Goal: Entertainment & Leisure: Consume media (video, audio)

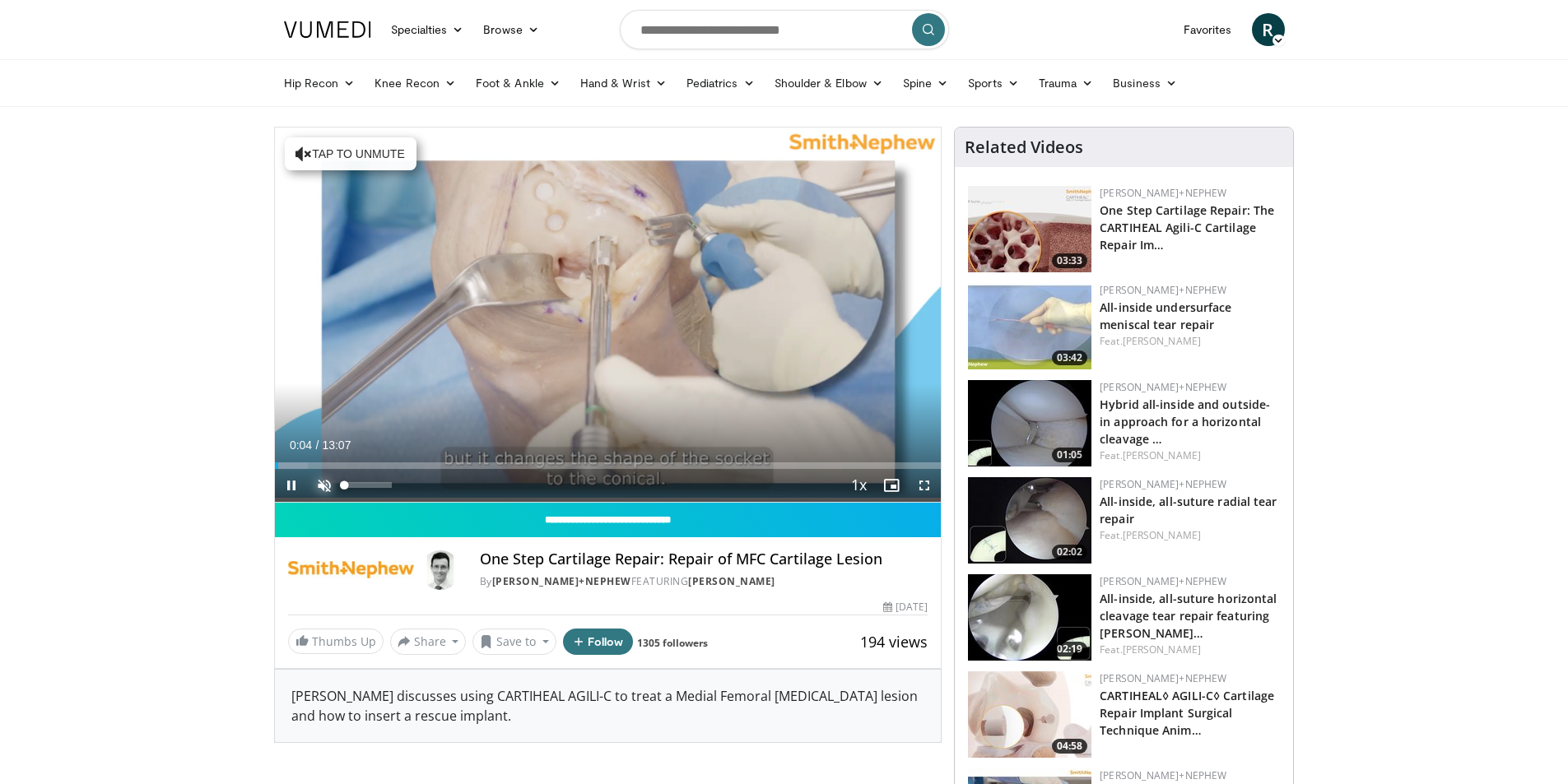
click at [320, 478] on span "Video Player" at bounding box center [324, 485] width 33 height 33
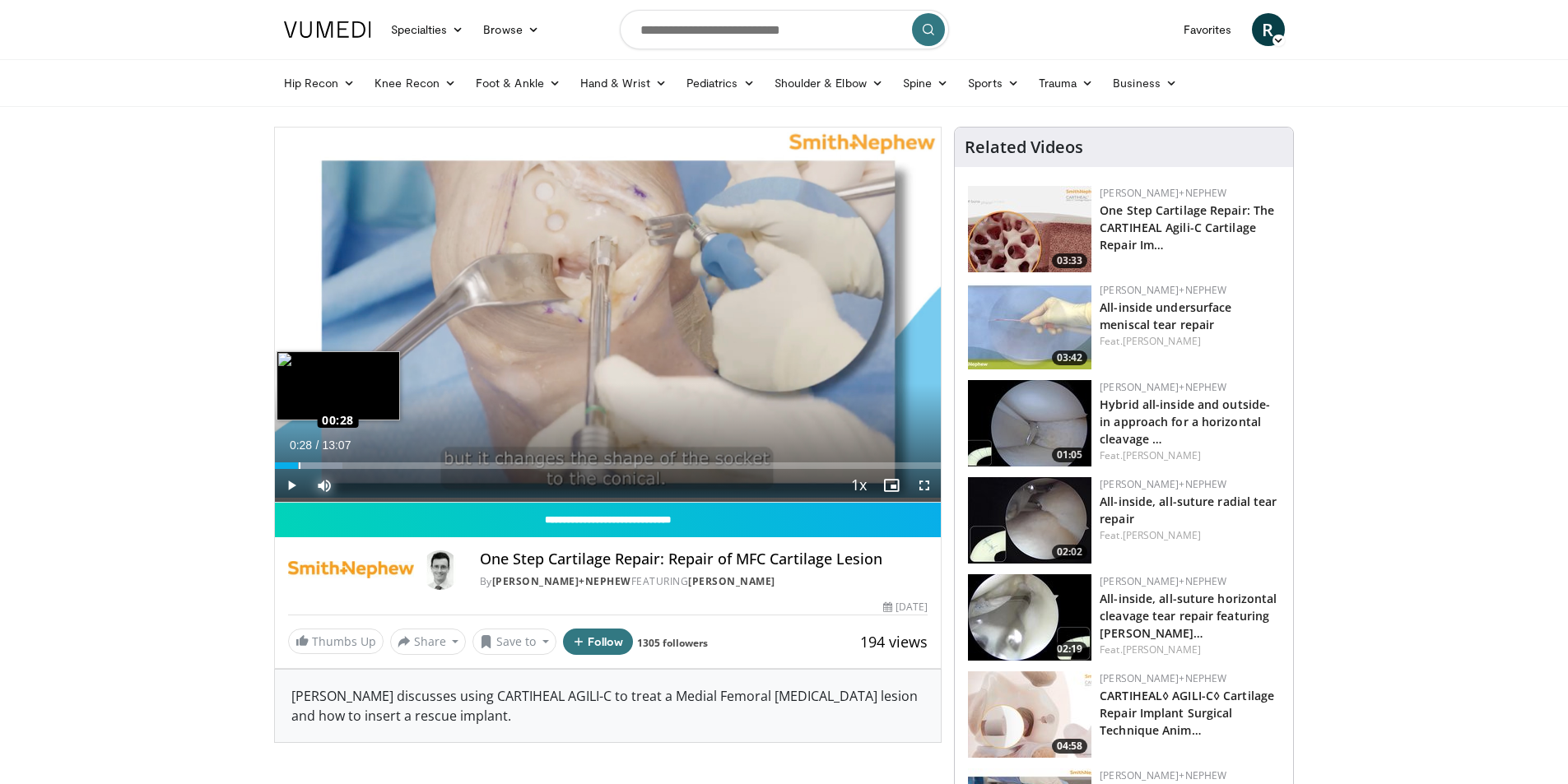
click at [298, 463] on div "Loaded : 10.17% 00:28 00:28" at bounding box center [608, 462] width 667 height 16
click at [295, 461] on div "Loaded : 13.84% 00:41 00:26" at bounding box center [608, 462] width 667 height 16
click at [283, 463] on div "00:27" at bounding box center [286, 466] width 23 height 7
click at [920, 480] on span "Video Player" at bounding box center [924, 485] width 33 height 33
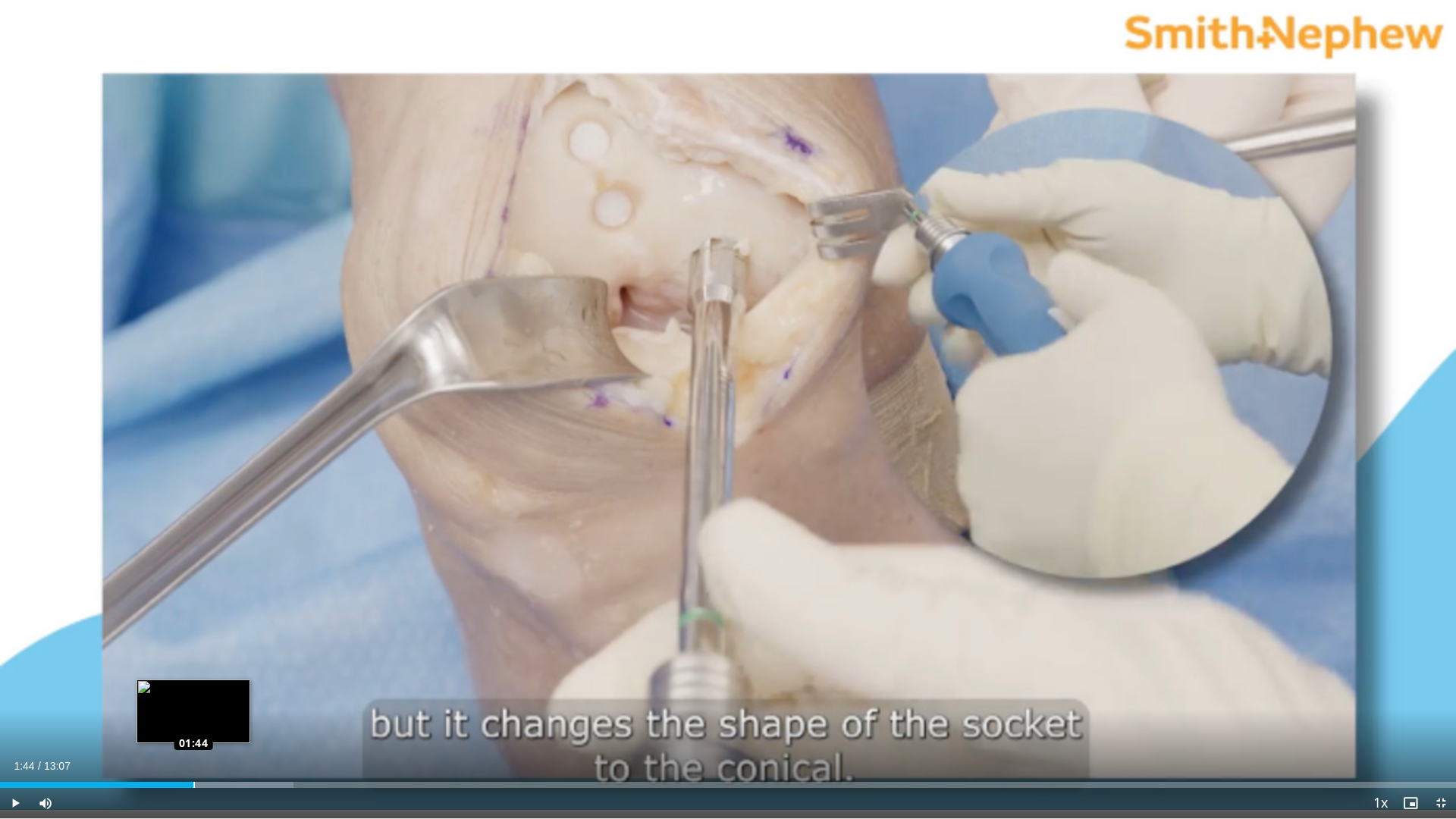
drag, startPoint x: 161, startPoint y: 782, endPoint x: 194, endPoint y: 787, distance: 33.4
click at [194, 721] on div "Loaded : 20.14% 01:44 01:44" at bounding box center [728, 785] width 1456 height 6
drag, startPoint x: 194, startPoint y: 787, endPoint x: 231, endPoint y: 795, distance: 37.9
click at [231, 721] on div "Current Time 2:04 / Duration 13:07 Play Skip Backward Skip Forward Mute 70% Loa…" at bounding box center [728, 803] width 1456 height 31
click at [230, 721] on div "Loaded : 25.17% 02:12 02:04" at bounding box center [728, 785] width 1456 height 6
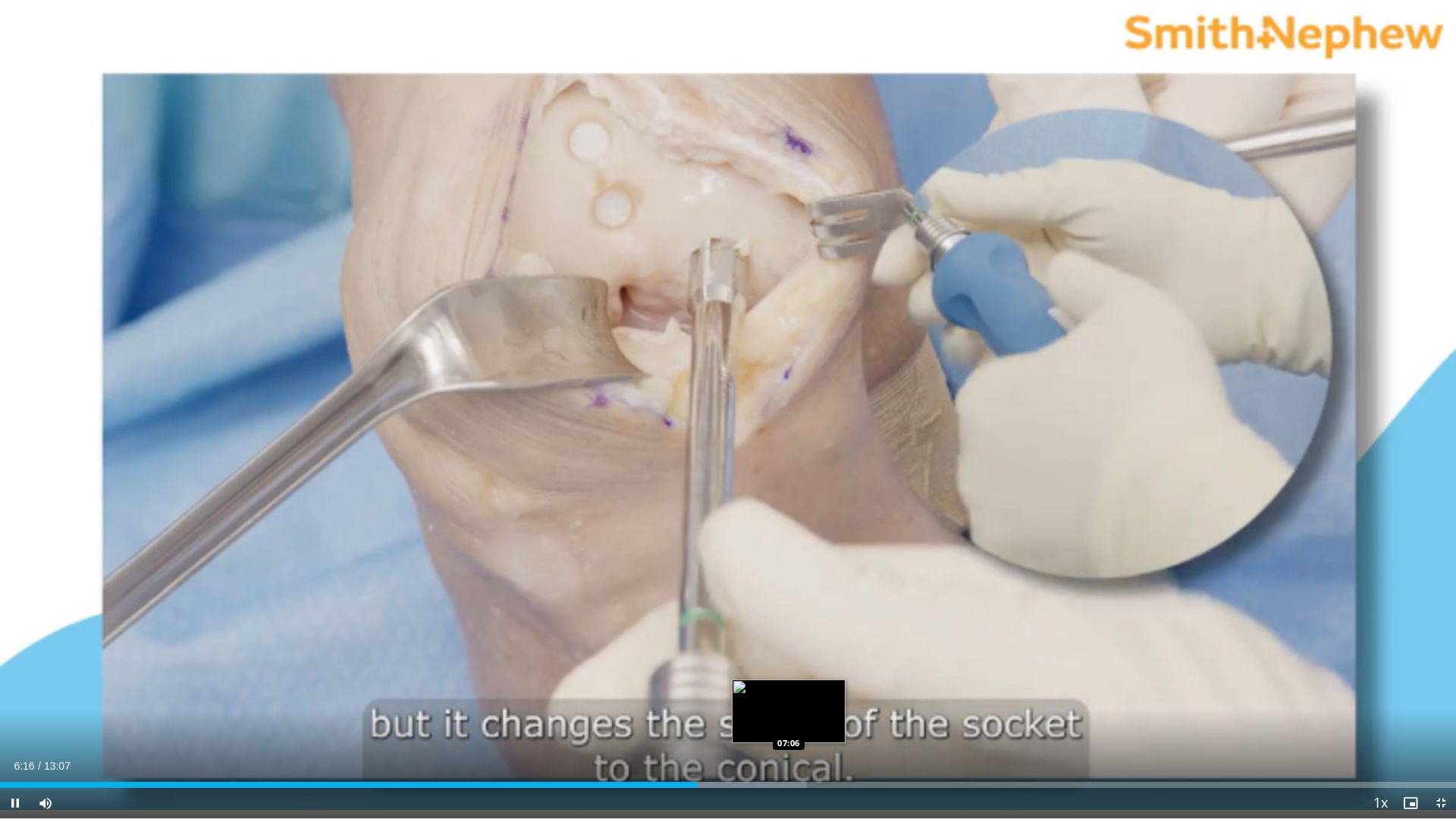
click at [789, 721] on div "Loaded : 55.40% 06:16 07:06" at bounding box center [728, 785] width 1456 height 6
click at [856, 721] on div "Current Time 7:07 / Duration 13:07 Pause Skip Backward Skip Forward Mute 70% Lo…" at bounding box center [728, 803] width 1456 height 31
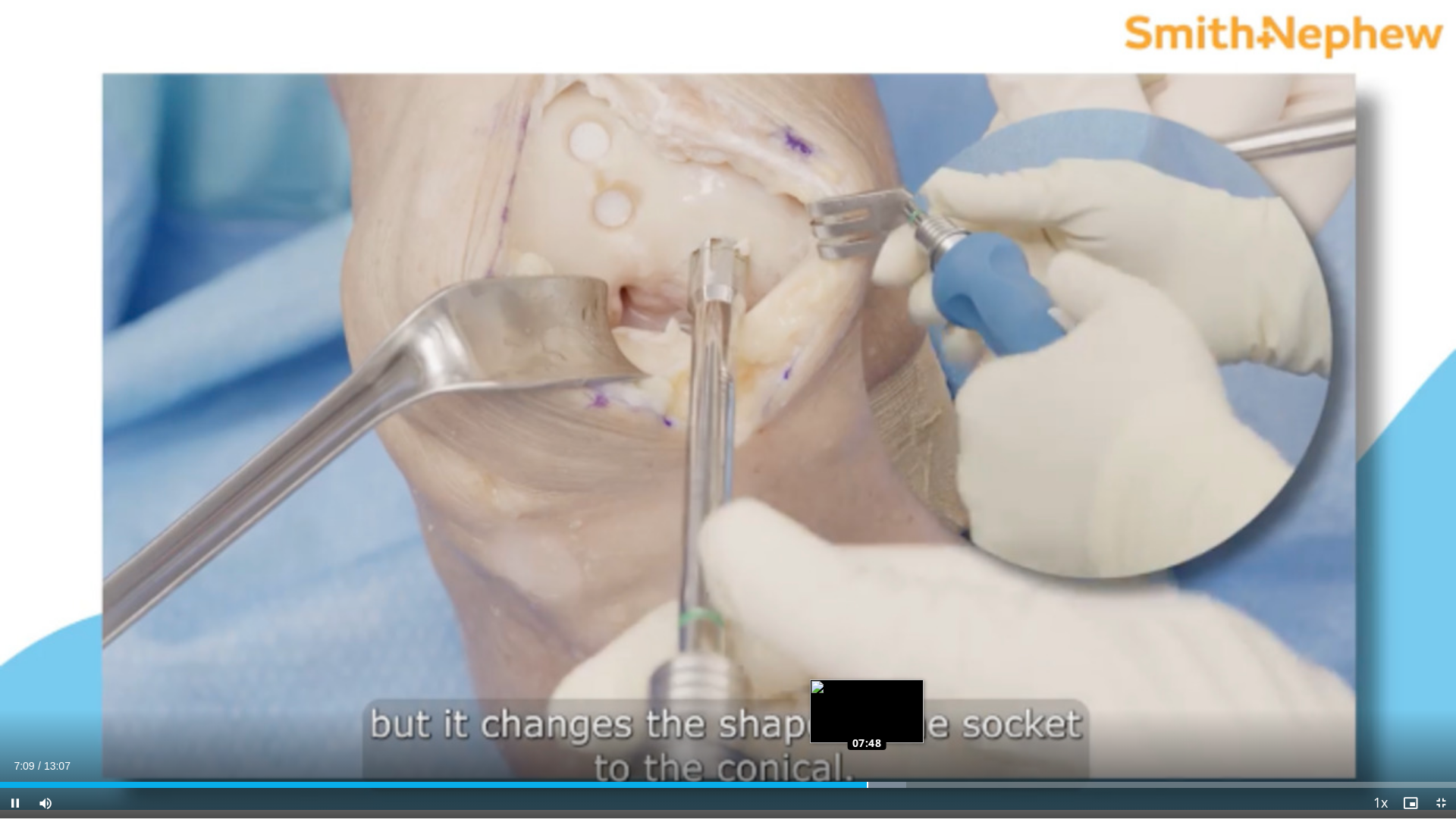
click at [867, 721] on div "Loaded : 62.26% 07:10 07:48" at bounding box center [728, 785] width 1456 height 6
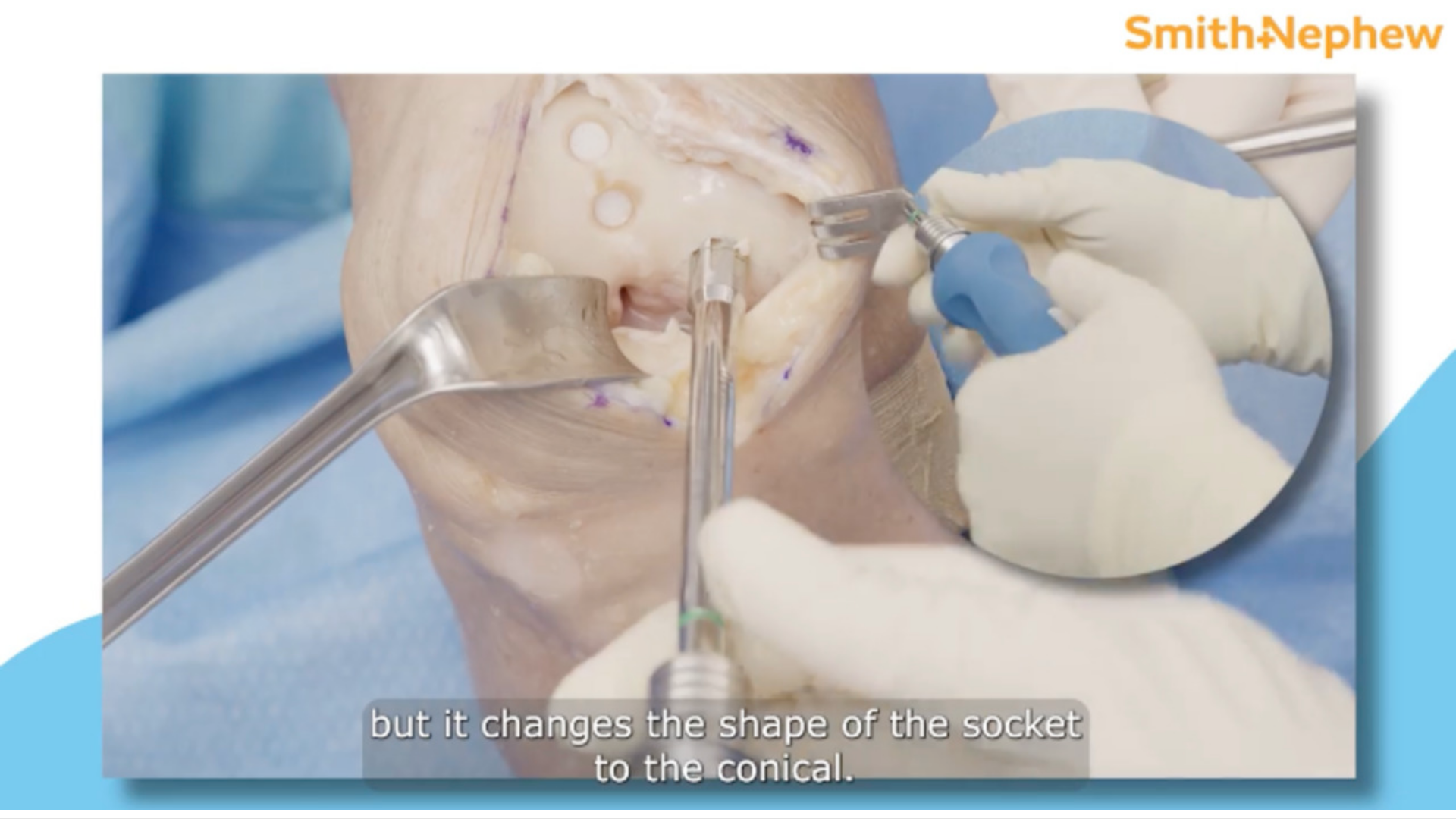
click at [903, 721] on video-js "**********" at bounding box center [728, 409] width 1456 height 819
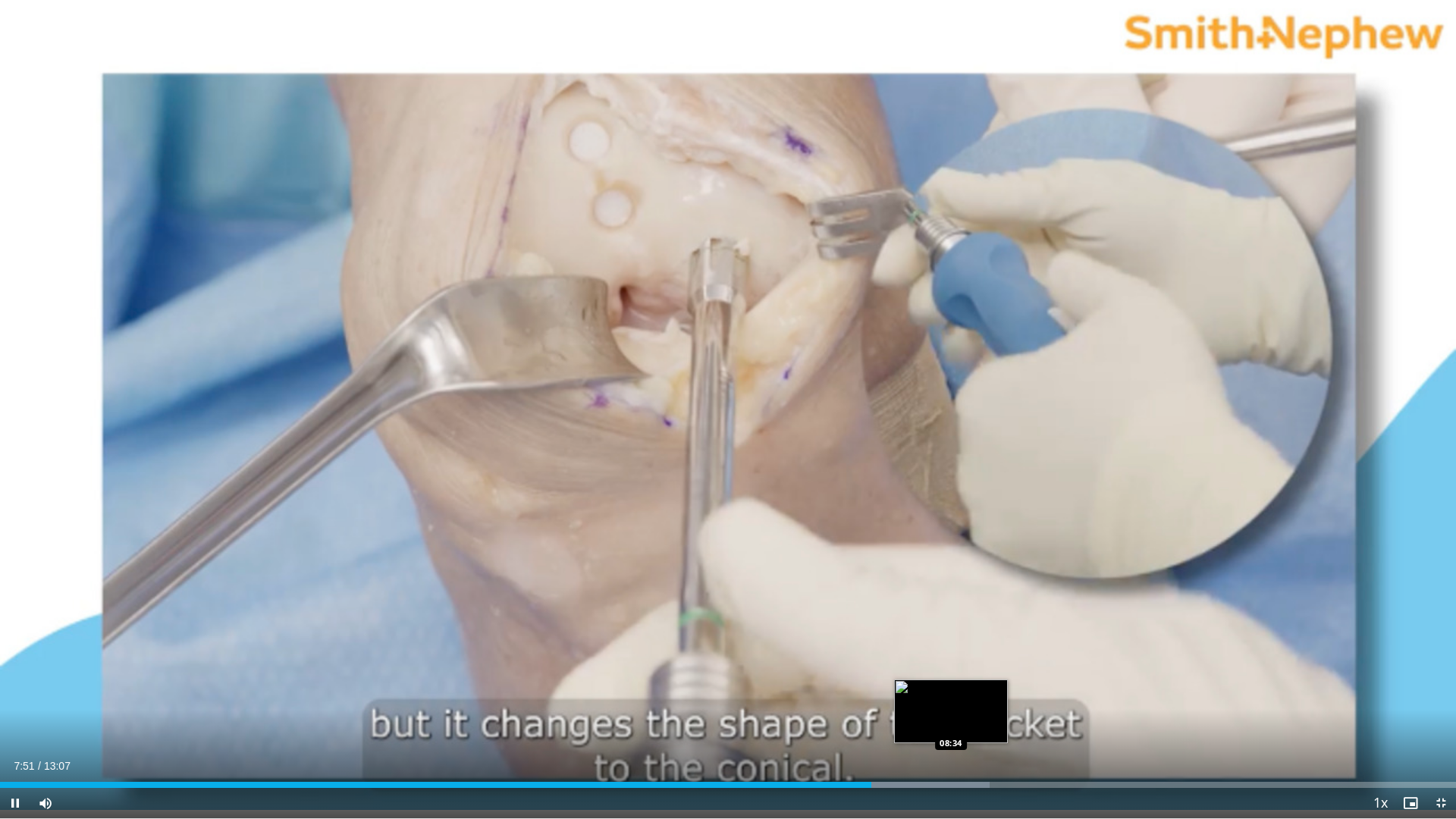
click at [951, 721] on div "Progress Bar" at bounding box center [903, 785] width 172 height 6
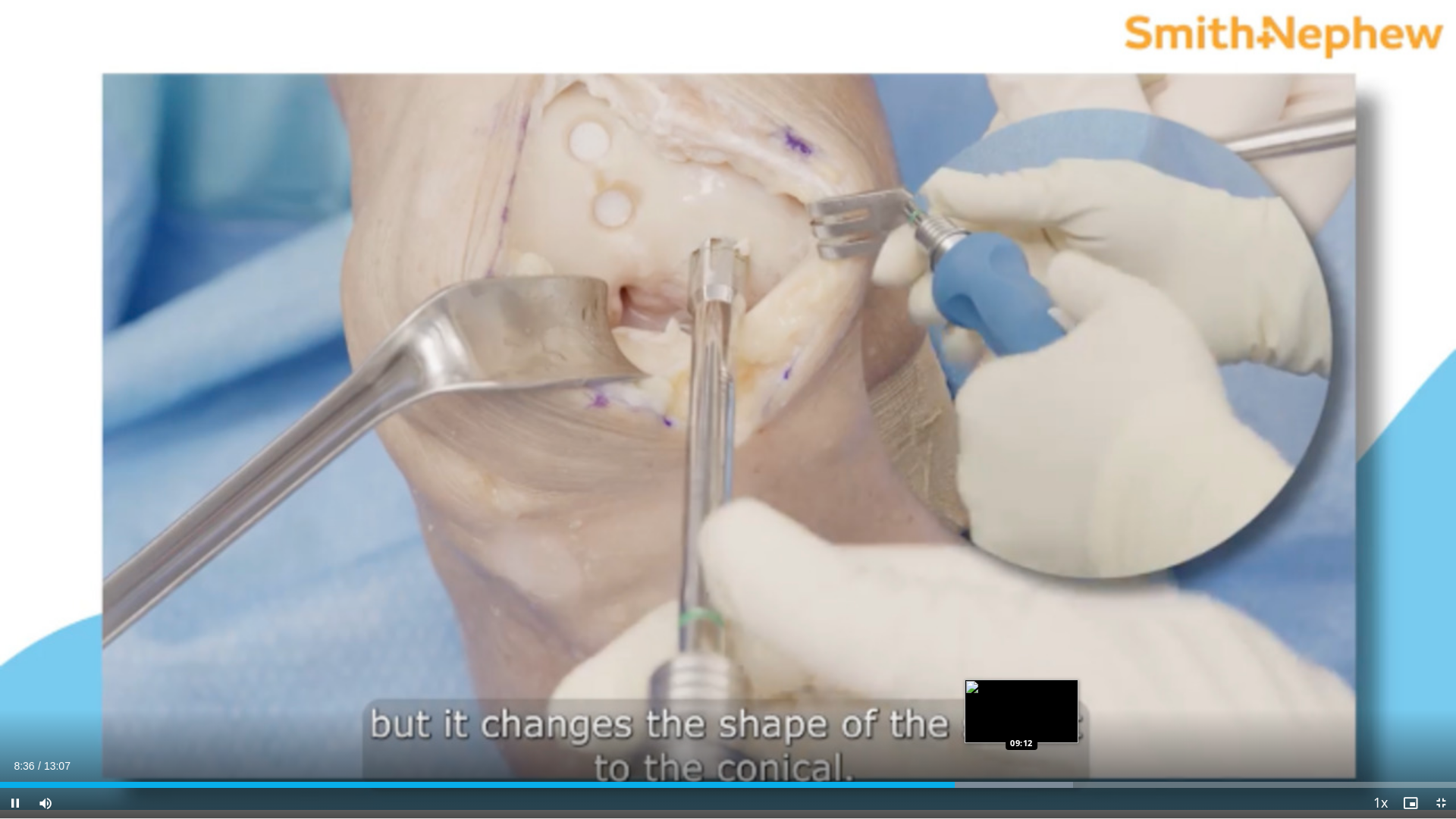
click at [1024, 721] on div "Loaded : 73.70% 08:36 09:12" at bounding box center [728, 780] width 1456 height 15
click at [1135, 721] on div "Current Time 9:32 / Duration 13:07 Pause Skip Backward Skip Forward Mute 70% Lo…" at bounding box center [728, 803] width 1456 height 31
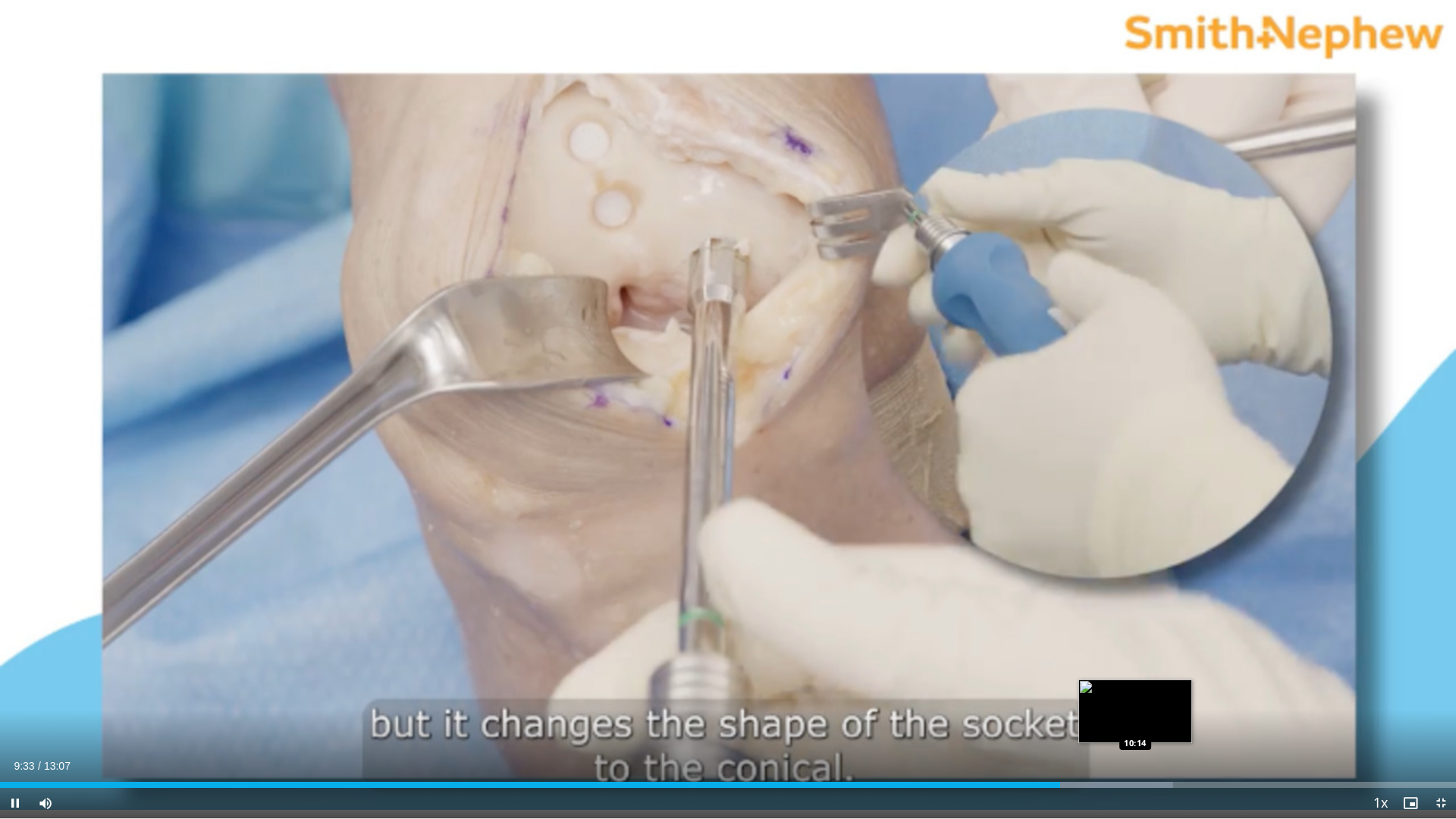
click at [1135, 721] on div "Loaded : 80.58% 09:33 10:14" at bounding box center [728, 785] width 1456 height 6
click at [1159, 721] on div "Loaded : 80.58% 10:14 10:26" at bounding box center [728, 785] width 1456 height 6
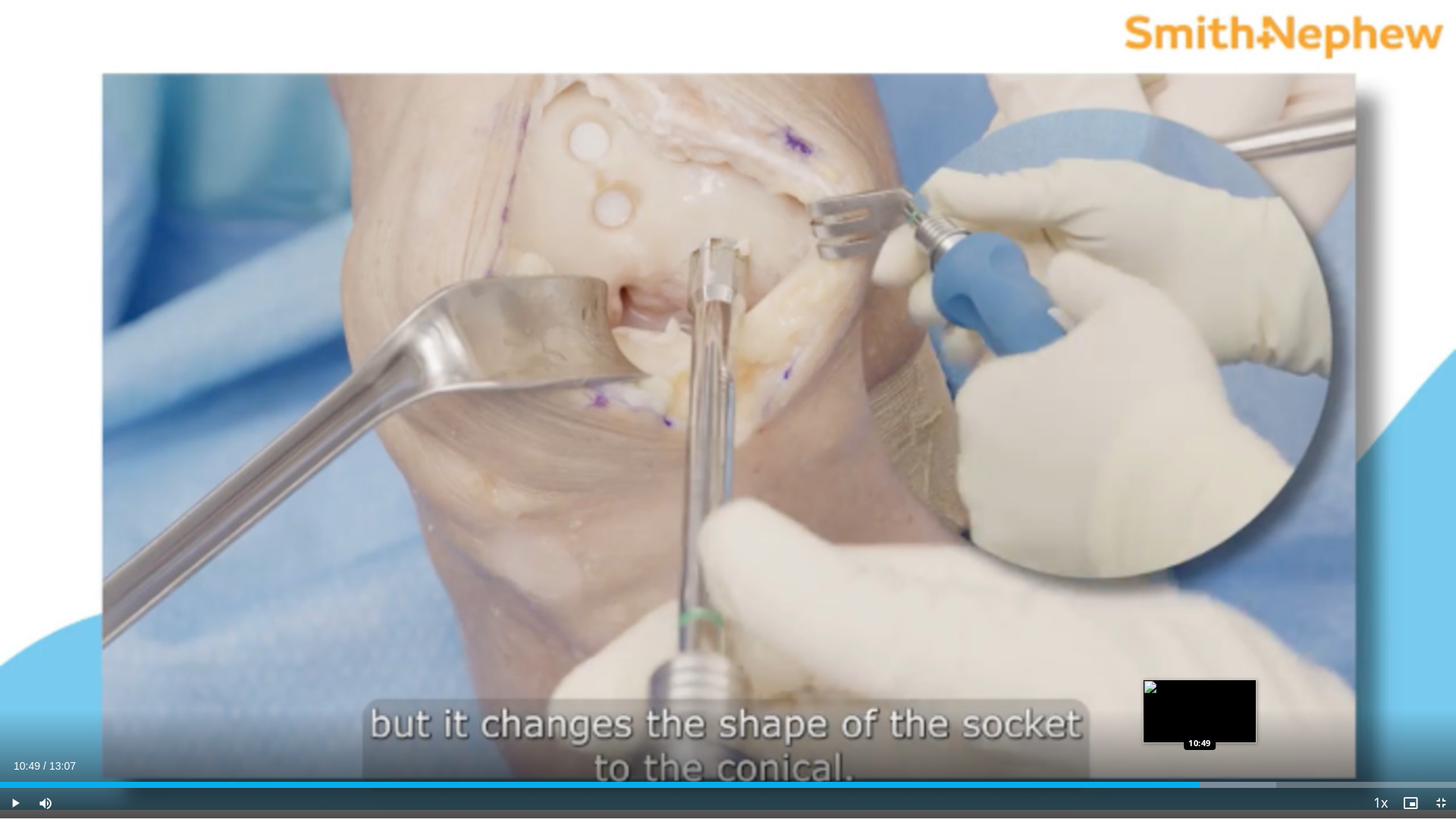
click at [1199, 721] on div "Loaded : 87.67% 10:49 10:49" at bounding box center [728, 785] width 1456 height 6
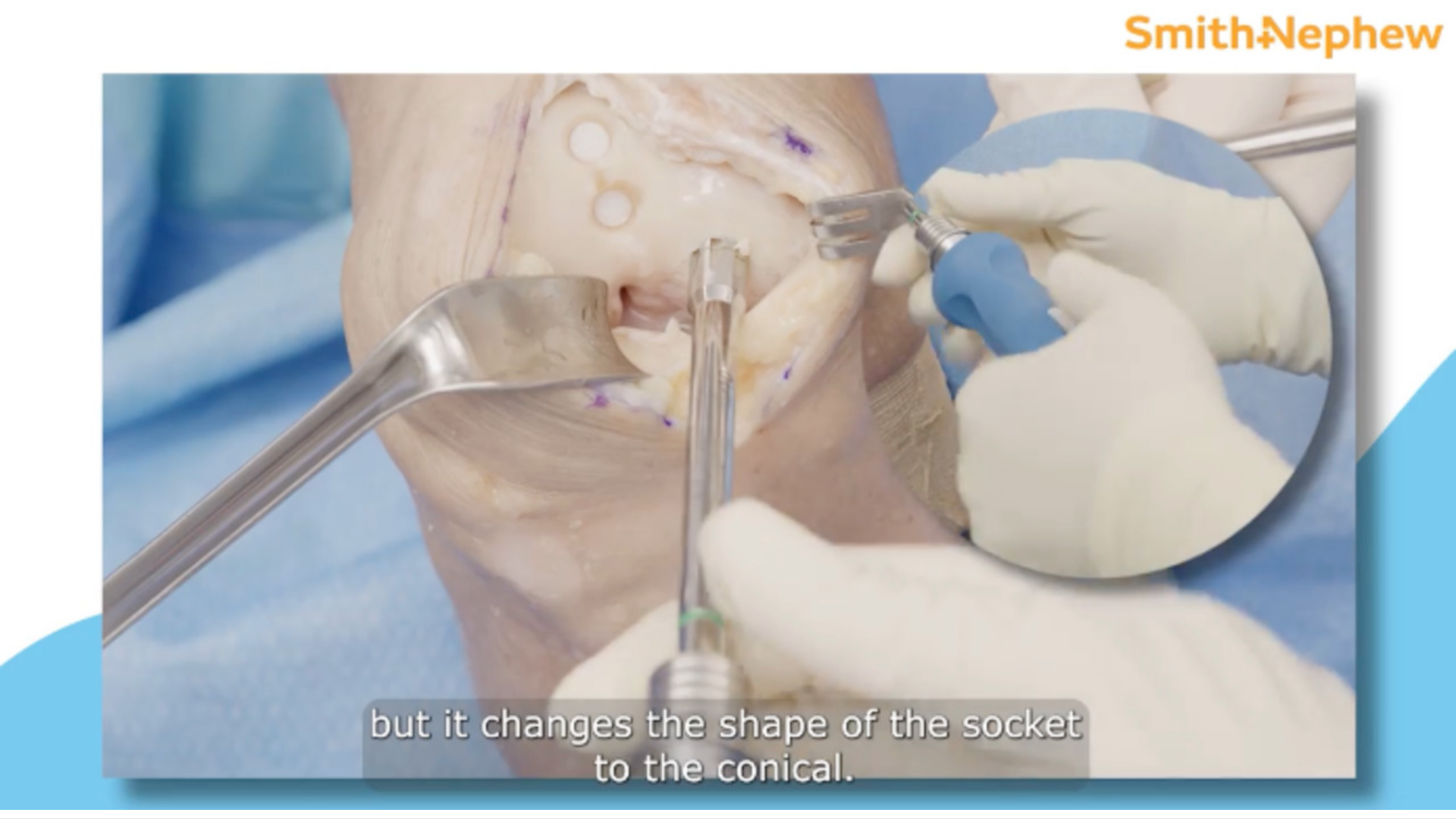
click at [1252, 721] on div "10 seconds Tap to unmute" at bounding box center [728, 409] width 1456 height 818
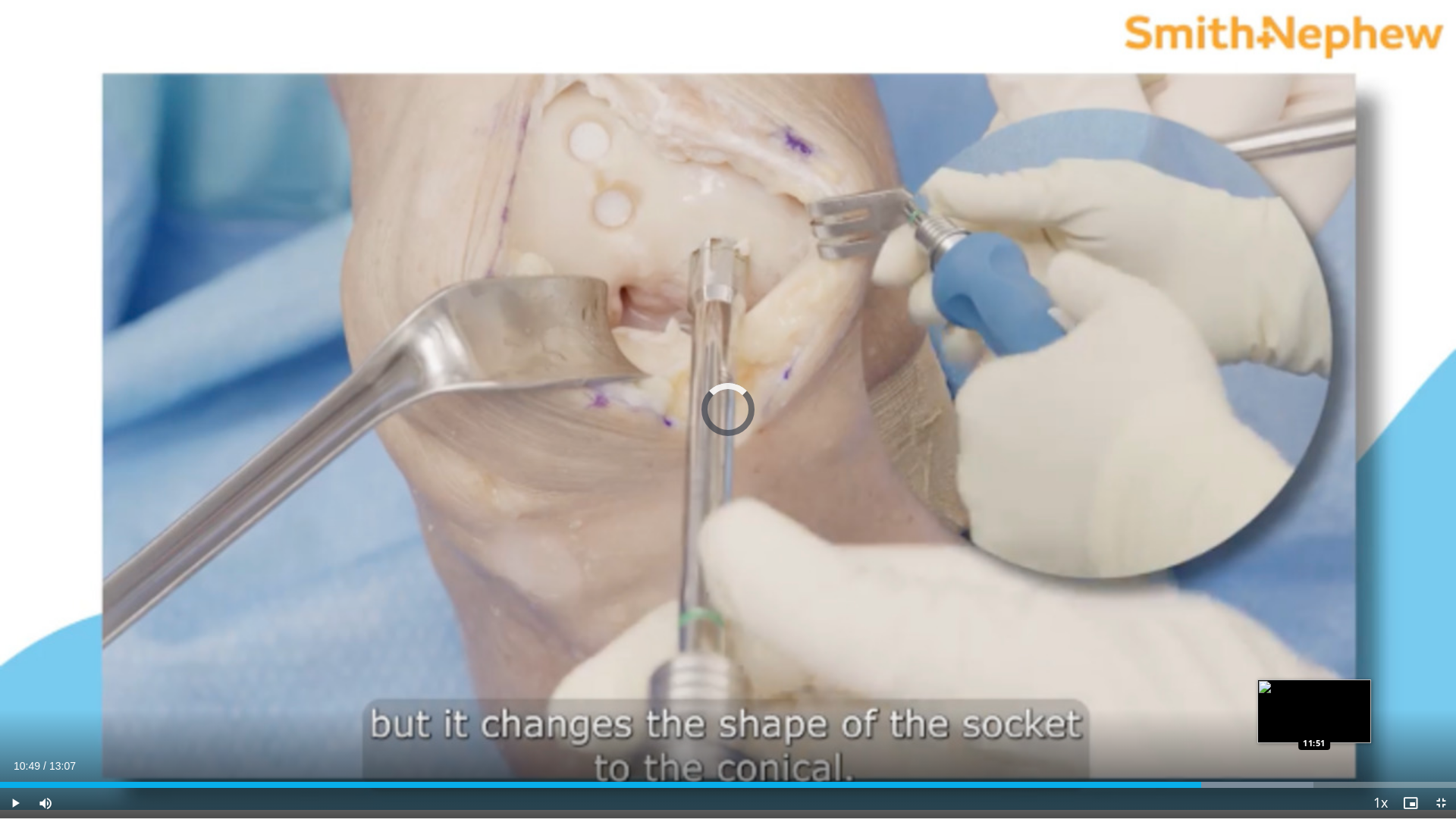
click at [1314, 721] on div "Loaded : 90.22% 10:49 11:51" at bounding box center [728, 780] width 1456 height 15
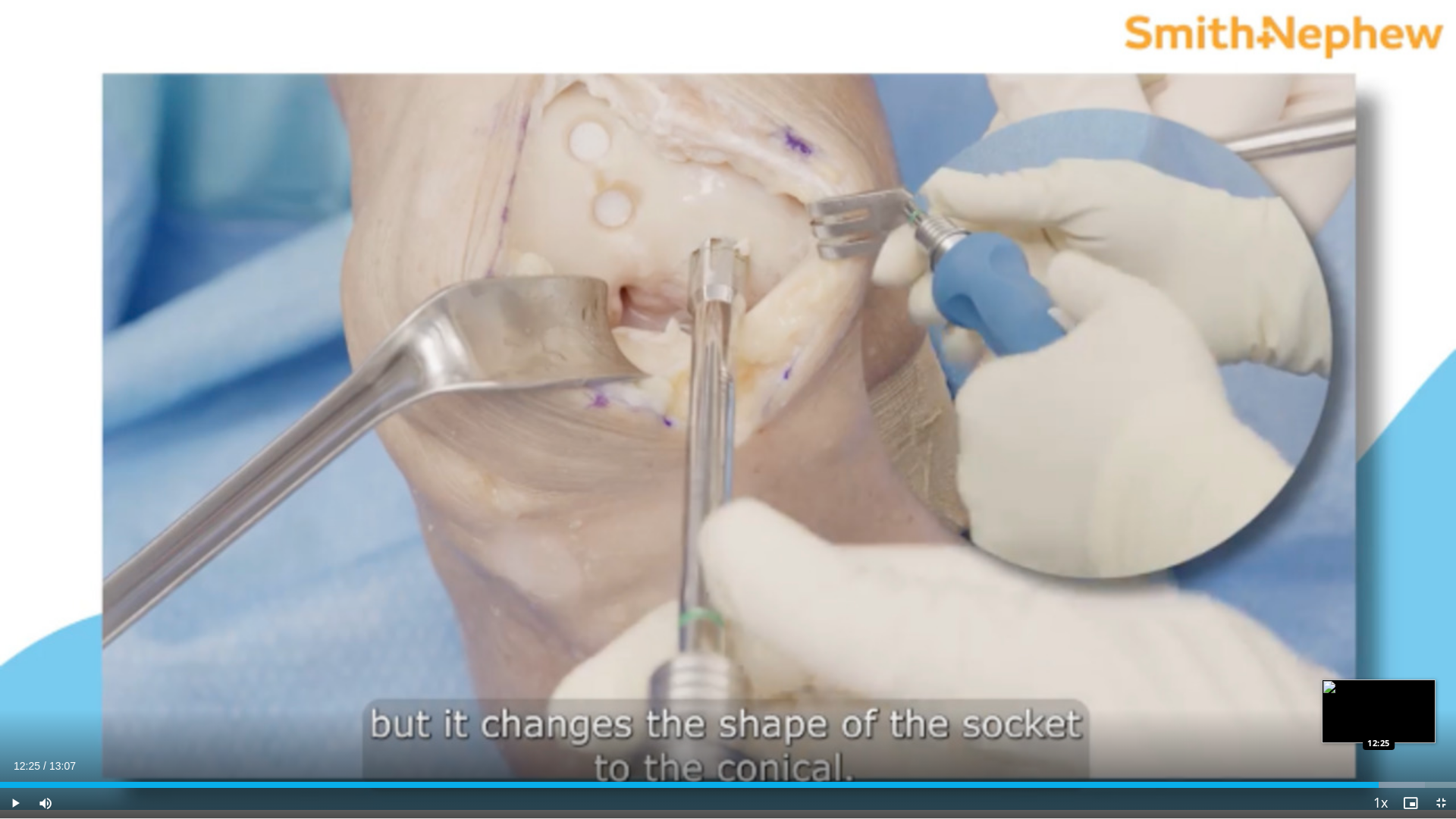
click at [1379, 721] on div "Loaded : 97.84% 11:51 12:25" at bounding box center [728, 785] width 1456 height 6
click at [1433, 721] on div "Loaded : 100.00% 12:55 12:54" at bounding box center [728, 785] width 1456 height 6
click at [1442, 721] on span "Video Player" at bounding box center [1441, 803] width 31 height 31
